Goal: Information Seeking & Learning: Check status

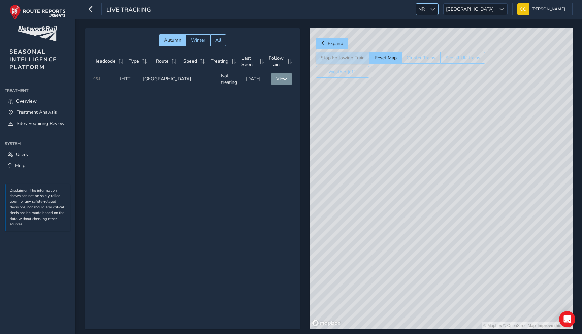
click at [427, 13] on span "NR" at bounding box center [421, 9] width 11 height 11
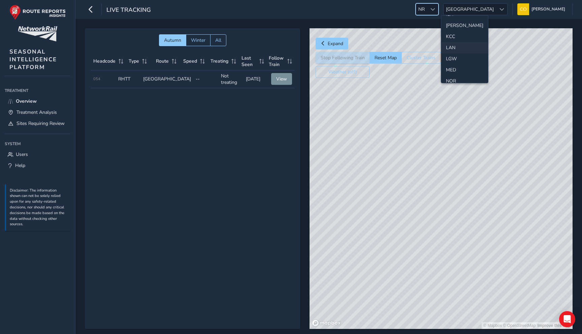
scroll to position [165, 0]
click at [451, 25] on li "[PERSON_NAME]" at bounding box center [464, 24] width 47 height 11
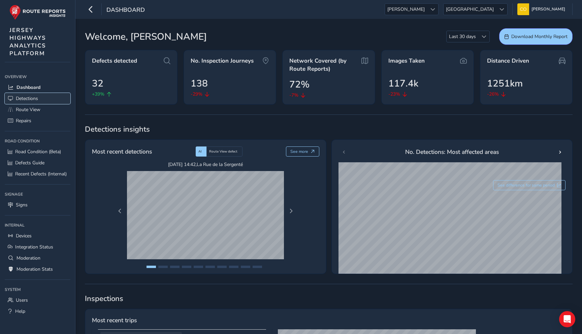
click at [39, 98] on link "Detections" at bounding box center [38, 98] width 66 height 11
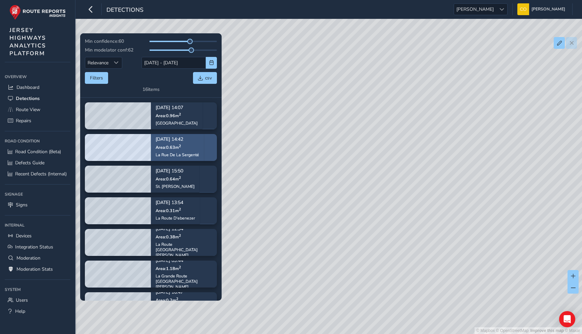
click at [178, 150] on div "[DATE] 14:42 Area: 0.63 m [STREET_ADDRESS]" at bounding box center [177, 148] width 43 height 30
